Goal: Navigation & Orientation: Find specific page/section

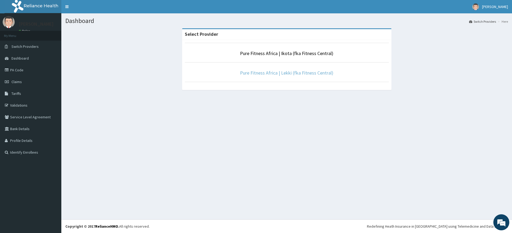
click at [288, 74] on link "Pure Fitness Africa | Lekki (fka Fitness Central)" at bounding box center [286, 73] width 93 height 6
